Goal: Information Seeking & Learning: Learn about a topic

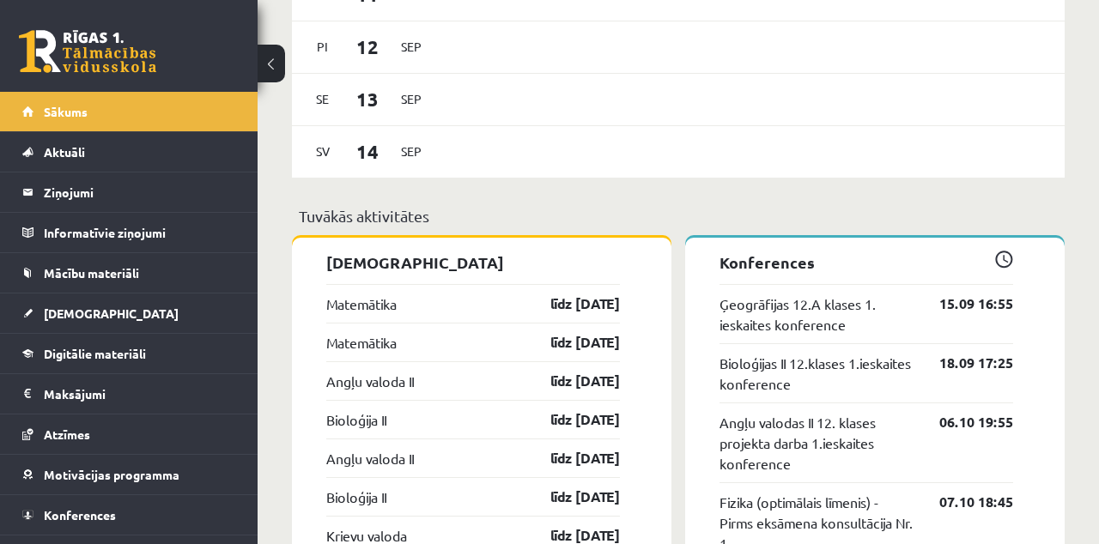
scroll to position [1206, 0]
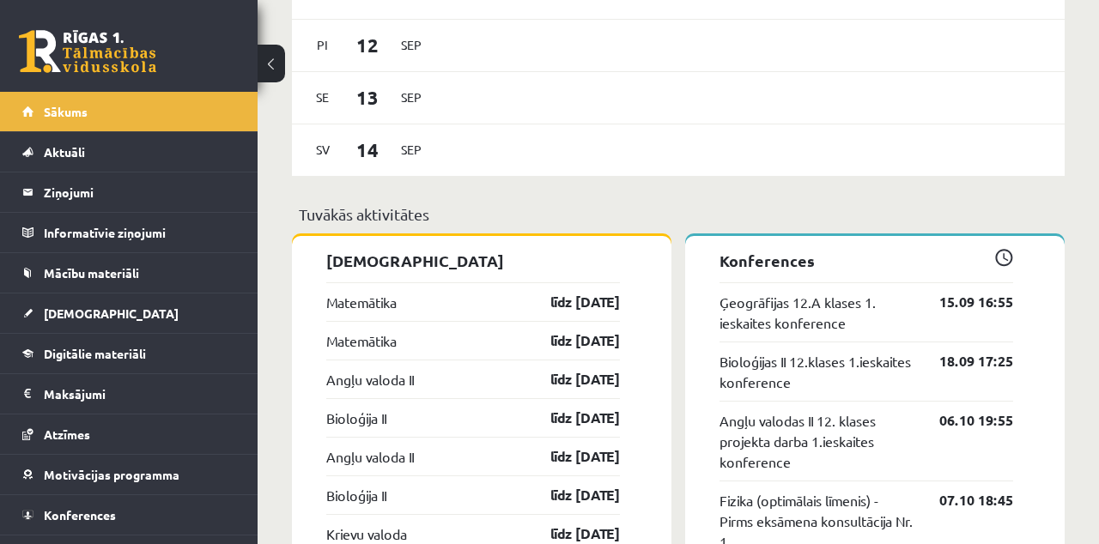
click at [971, 351] on link "18.09 17:25" at bounding box center [963, 361] width 100 height 21
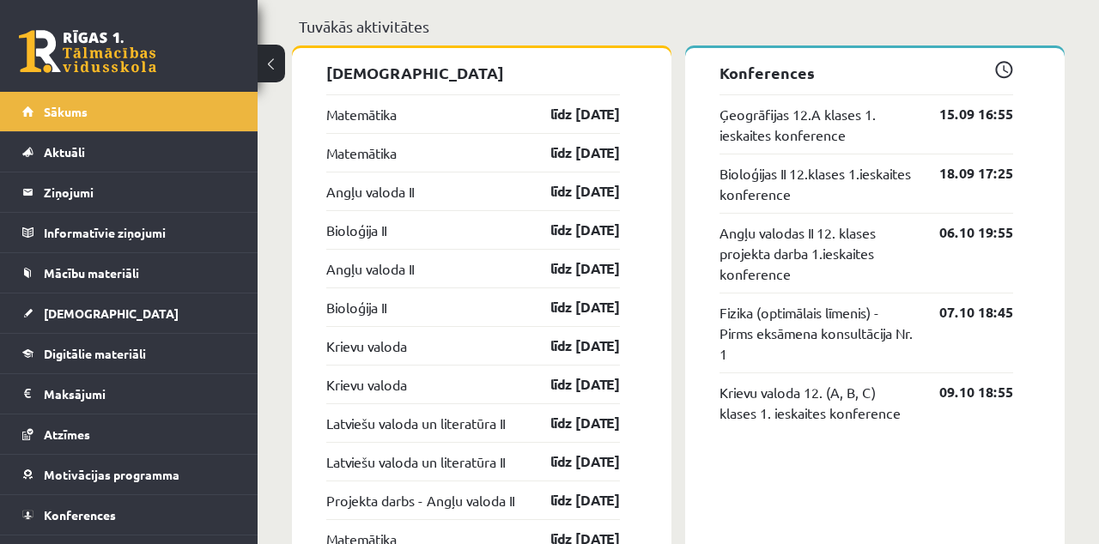
scroll to position [1395, 0]
click at [158, 271] on link "Mācību materiāli" at bounding box center [129, 272] width 214 height 39
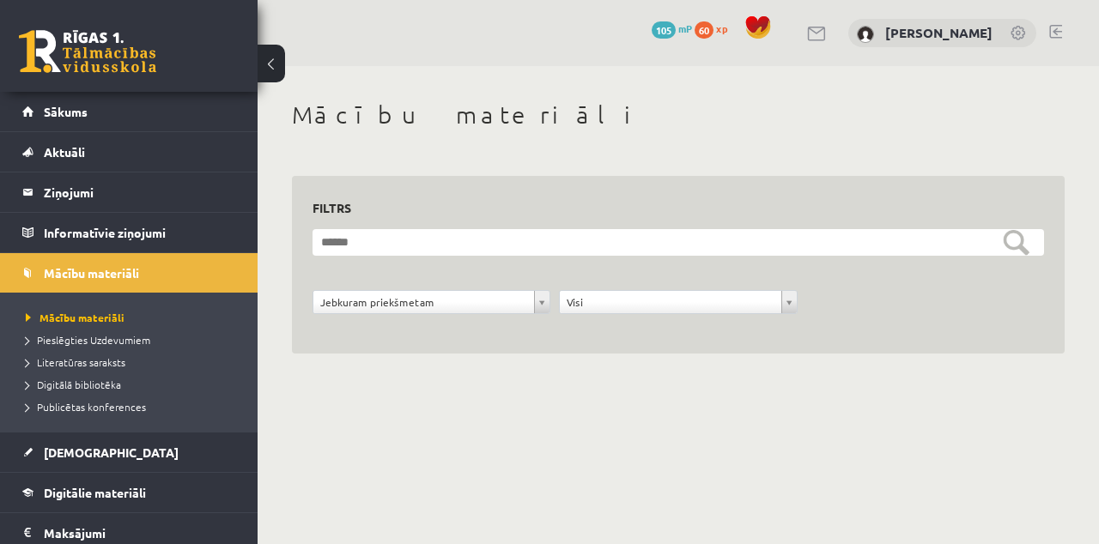
click at [124, 278] on link "Mācību materiāli" at bounding box center [129, 272] width 214 height 39
click at [123, 485] on span "Digitālie materiāli" at bounding box center [95, 492] width 102 height 15
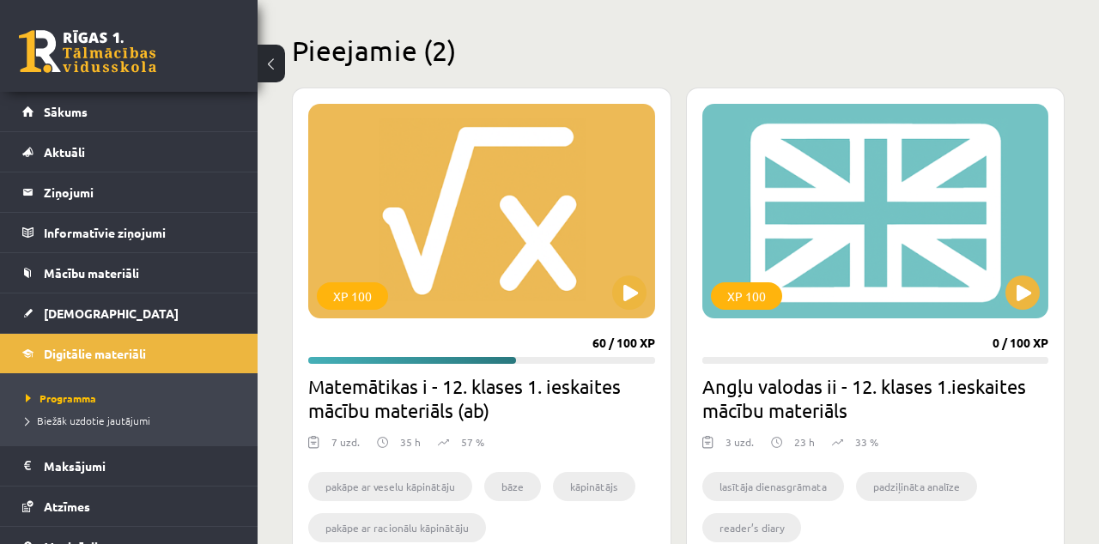
click at [561, 231] on div "XP 100" at bounding box center [481, 211] width 347 height 215
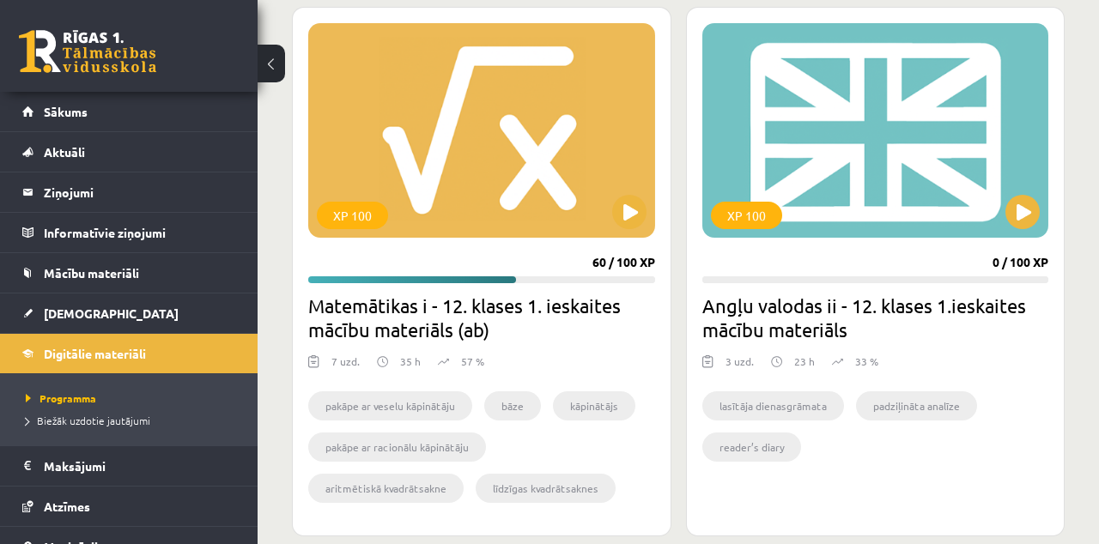
scroll to position [524, 0]
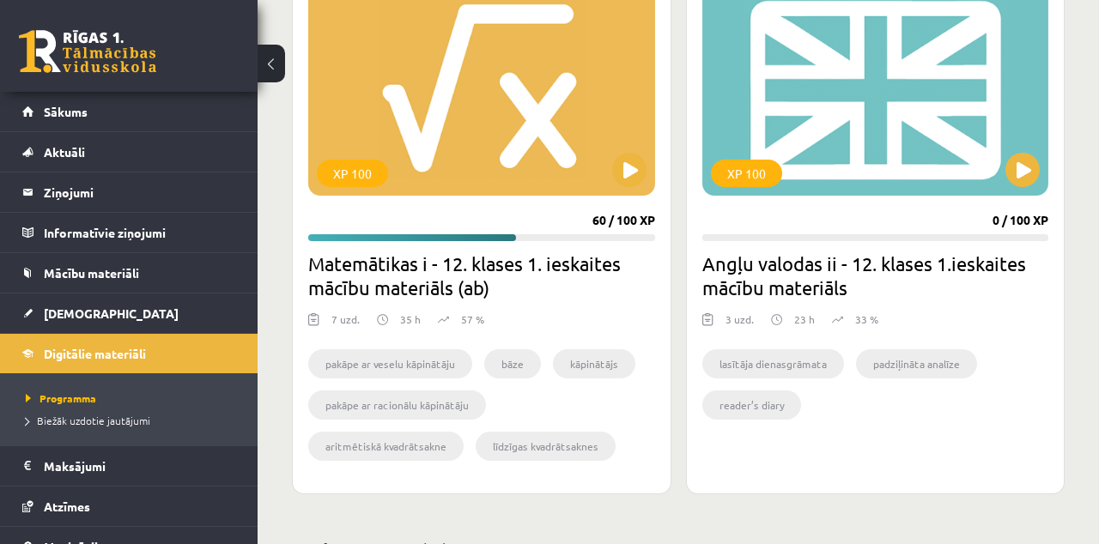
click at [561, 270] on h2 "Matemātikas i - 12. klases 1. ieskaites mācību materiāls (ab)" at bounding box center [481, 276] width 347 height 48
click at [563, 282] on h2 "Matemātikas i - 12. klases 1. ieskaites mācību materiāls (ab)" at bounding box center [481, 276] width 347 height 48
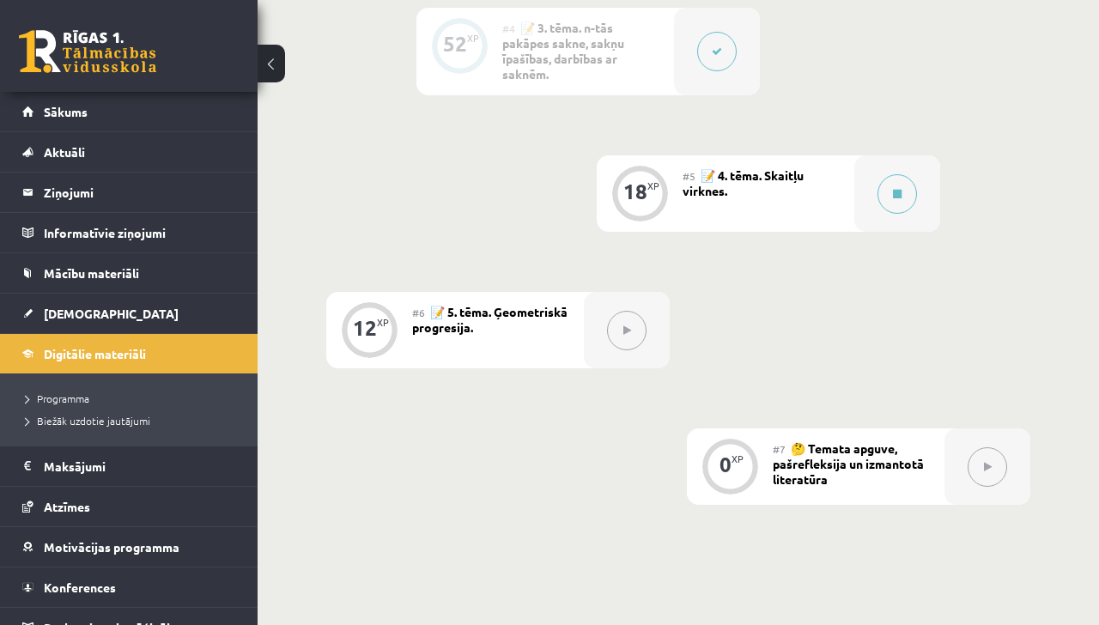
scroll to position [1042, 0]
click at [807, 201] on div "#5 📝 4. tēma. Skaitļu virknes." at bounding box center [768, 193] width 172 height 76
click at [894, 209] on button at bounding box center [896, 192] width 39 height 39
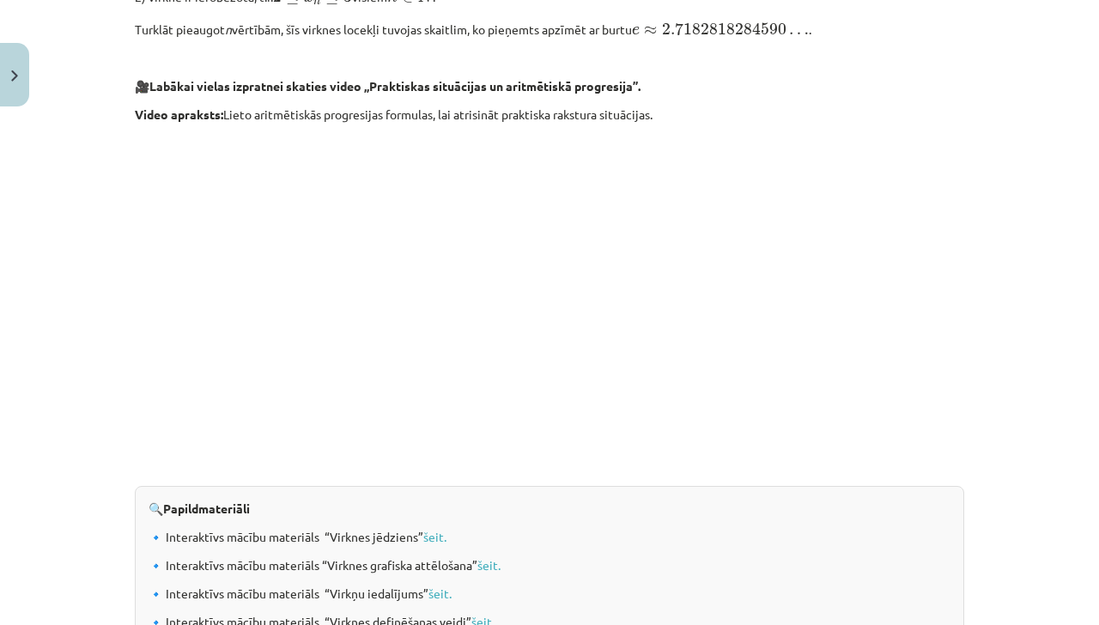
scroll to position [1699, 0]
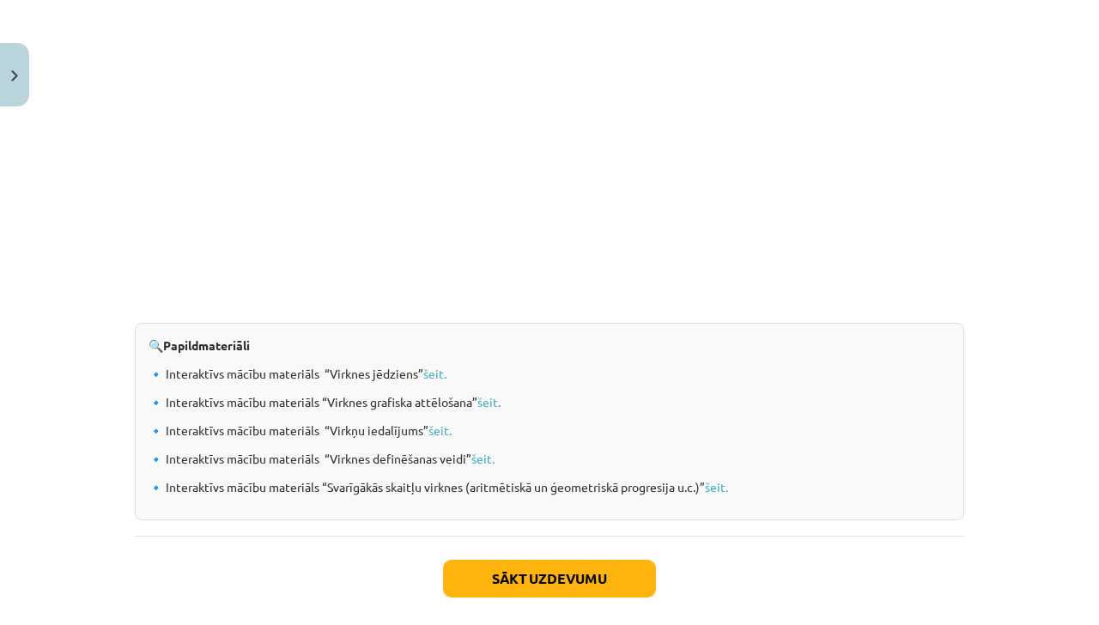
click at [436, 367] on link "šeit." at bounding box center [434, 373] width 23 height 15
